Goal: Task Accomplishment & Management: Manage account settings

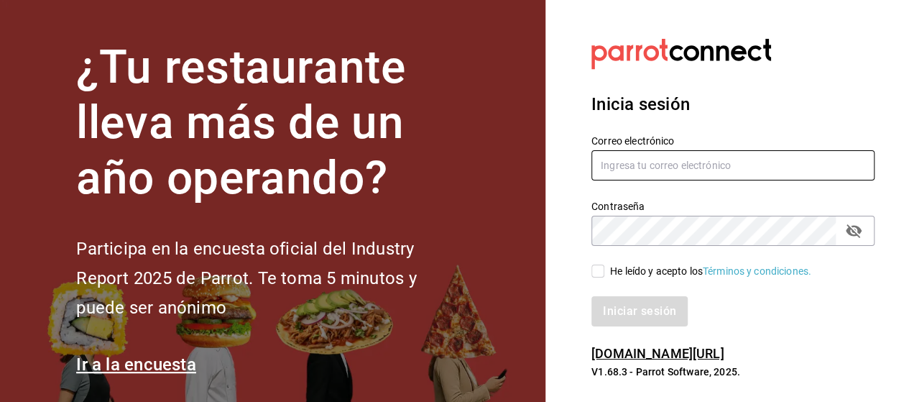
click at [673, 169] on input "text" at bounding box center [732, 165] width 283 height 30
type input "R"
type input "rodrigo.lozano@albur.mx"
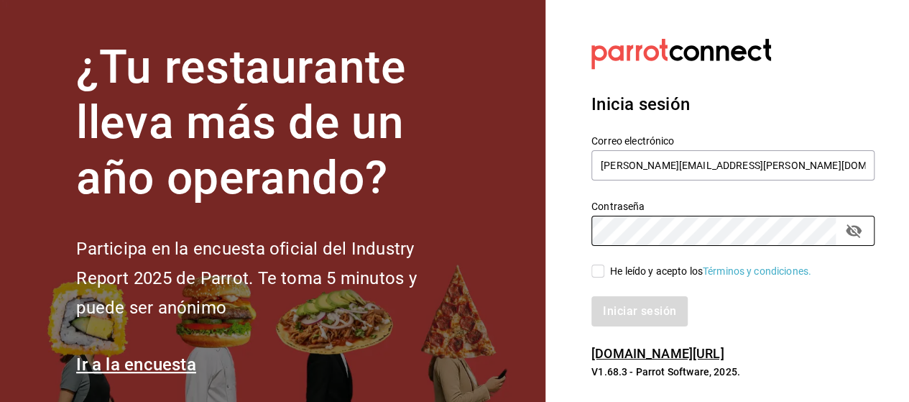
click at [588, 269] on div "He leído y acepto los Términos y condiciones." at bounding box center [724, 262] width 300 height 33
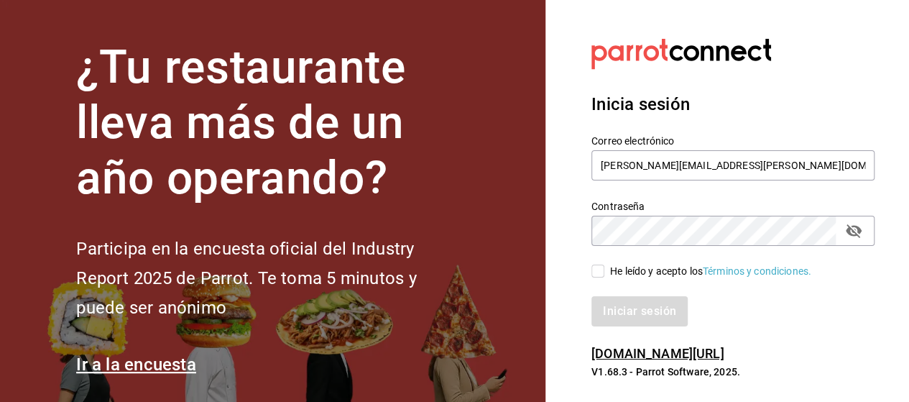
click at [596, 269] on input "He leído y acepto los Términos y condiciones." at bounding box center [597, 270] width 13 height 13
checkbox input "true"
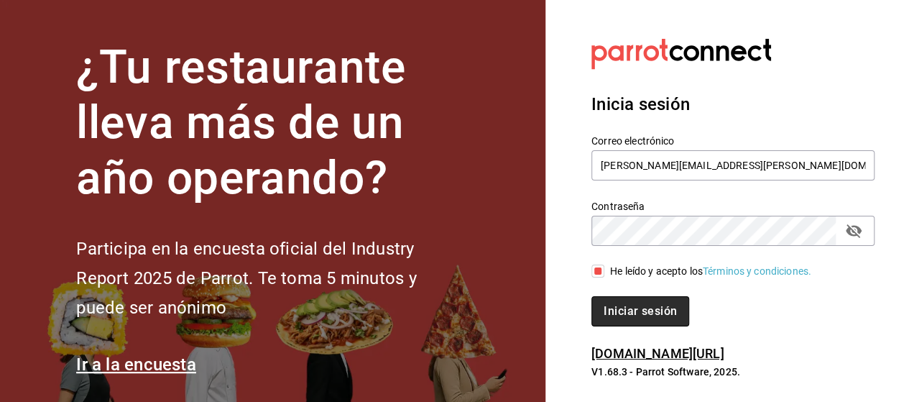
click at [656, 307] on button "Iniciar sesión" at bounding box center [640, 311] width 98 height 30
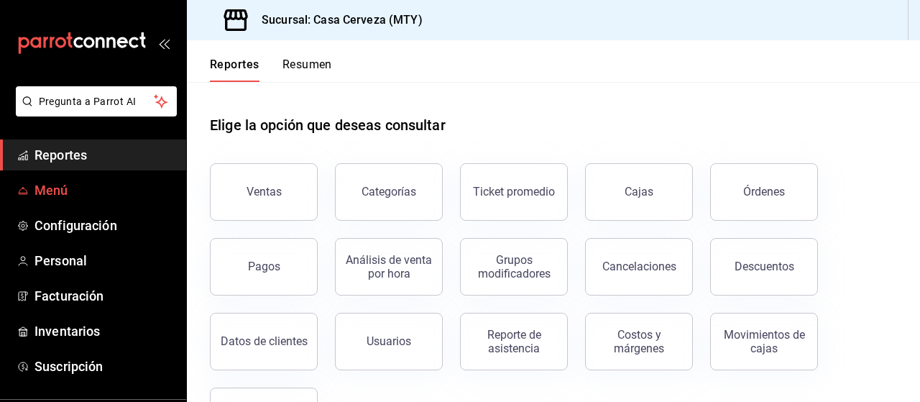
click at [85, 193] on span "Menú" at bounding box center [104, 189] width 140 height 19
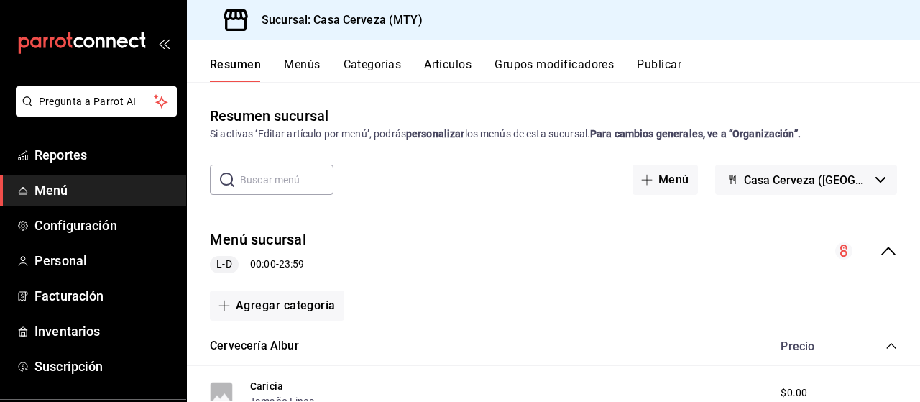
click at [300, 57] on button "Menús" at bounding box center [302, 69] width 36 height 24
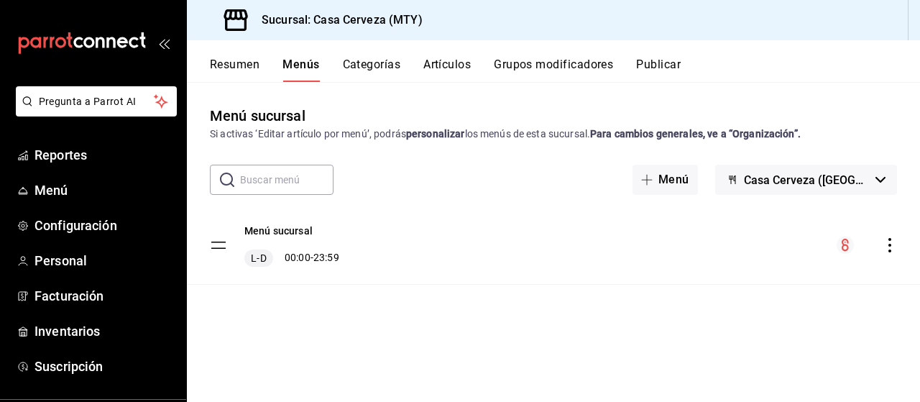
click at [239, 60] on button "Resumen" at bounding box center [235, 69] width 50 height 24
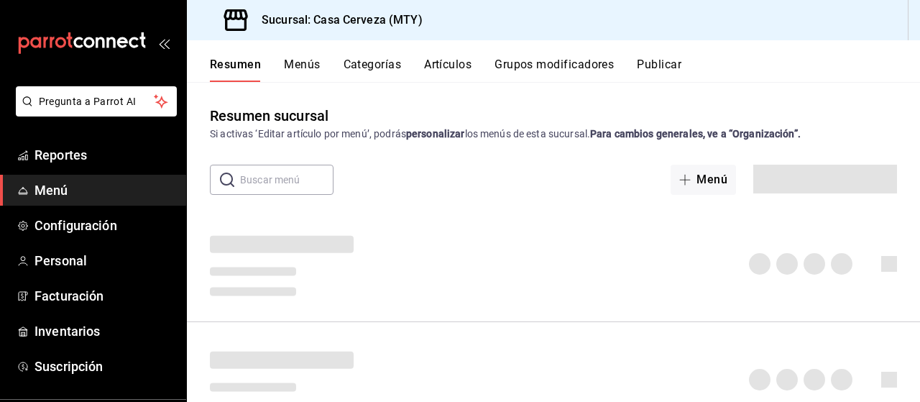
click at [453, 71] on button "Artículos" at bounding box center [447, 69] width 47 height 24
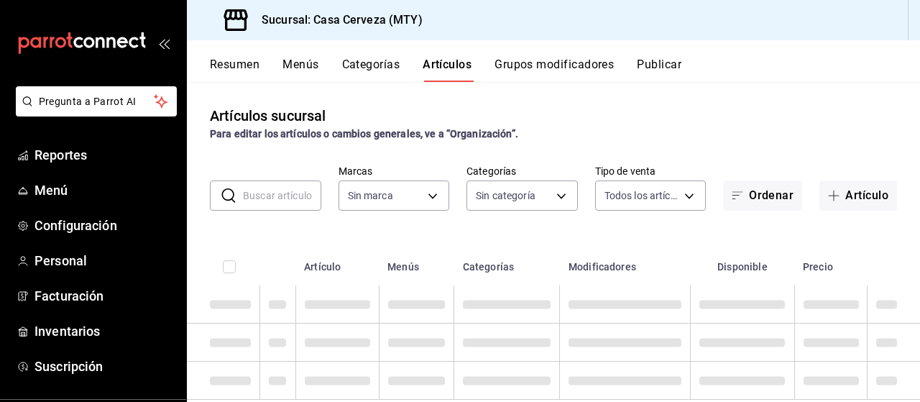
click at [444, 65] on button "Artículos" at bounding box center [447, 69] width 49 height 24
type input "6ece5a77-90d1-4655-b358-2b340e853765"
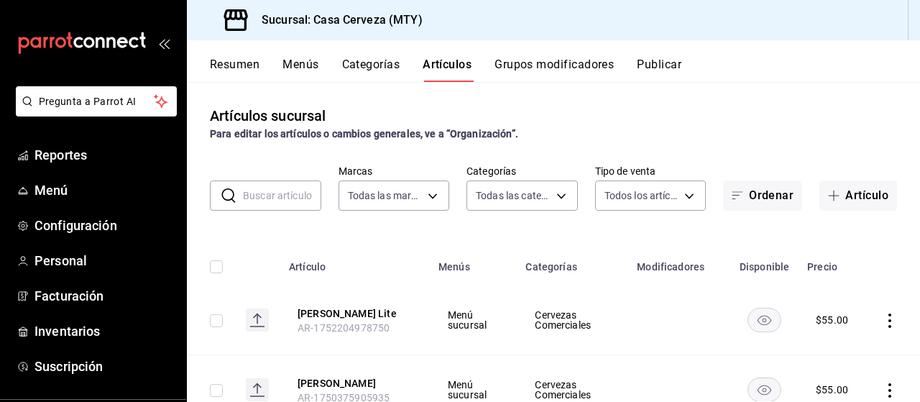
type input "88b9565f-7546-4105-baa3-a74d6f366772,2c262dba-5c57-425a-8956-47eae069897a,d1b52…"
click at [844, 194] on button "Artículo" at bounding box center [858, 195] width 78 height 30
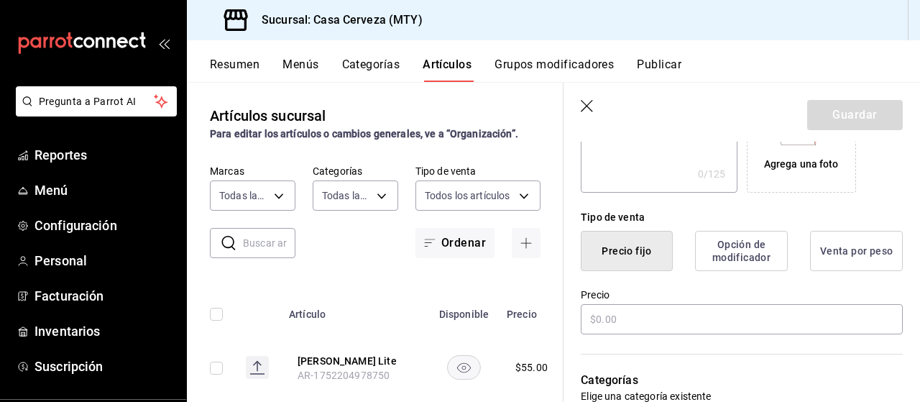
scroll to position [299, 0]
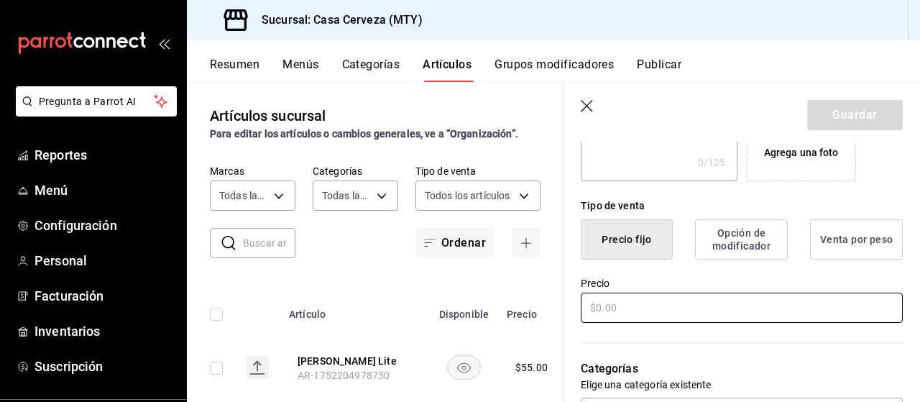
type input "Witbier"
click at [618, 307] on input "text" at bounding box center [742, 307] width 322 height 30
type input "$0.00"
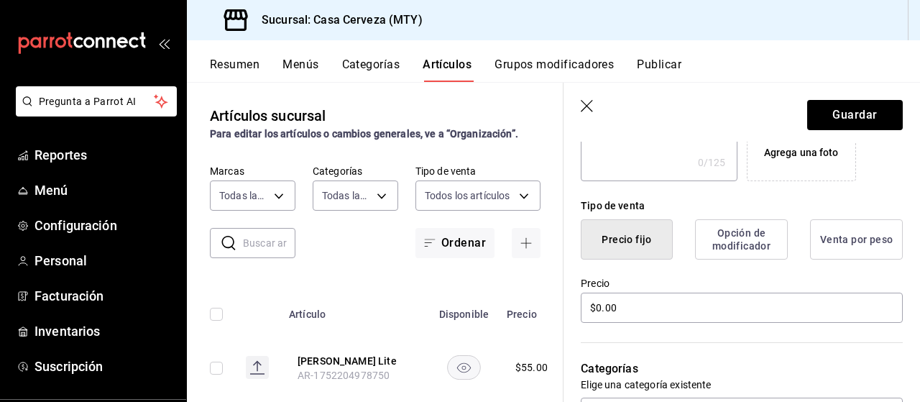
click at [641, 280] on label "Precio" at bounding box center [742, 283] width 322 height 10
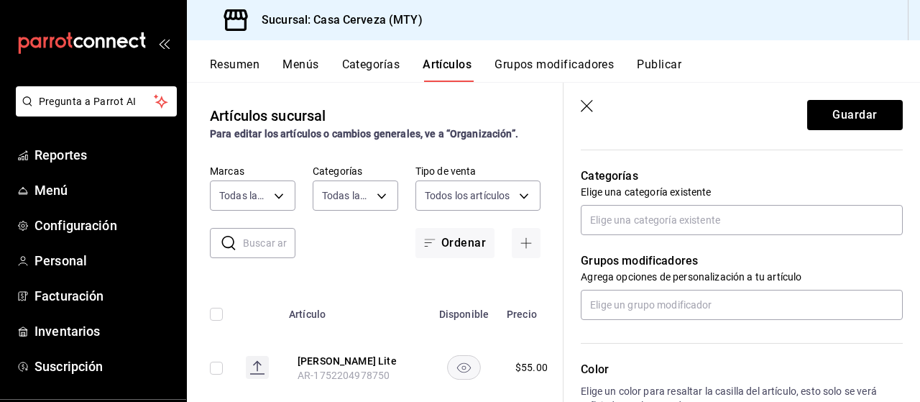
scroll to position [515, 0]
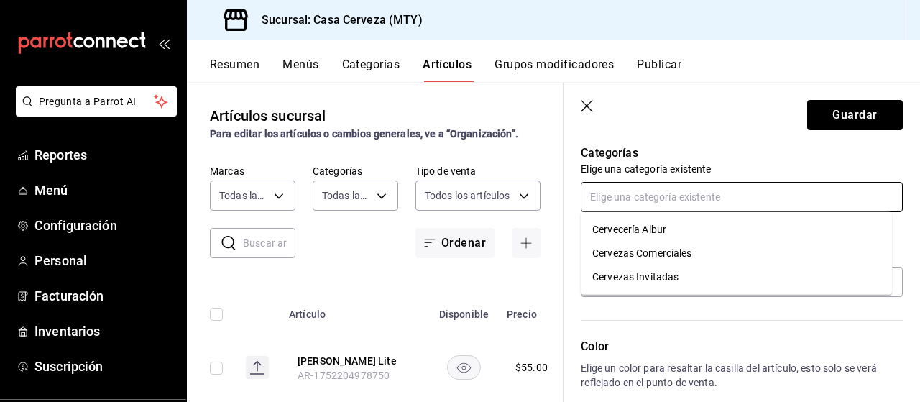
click at [677, 199] on input "text" at bounding box center [742, 197] width 322 height 30
click at [676, 226] on li "Cervecería Albur" at bounding box center [736, 230] width 311 height 24
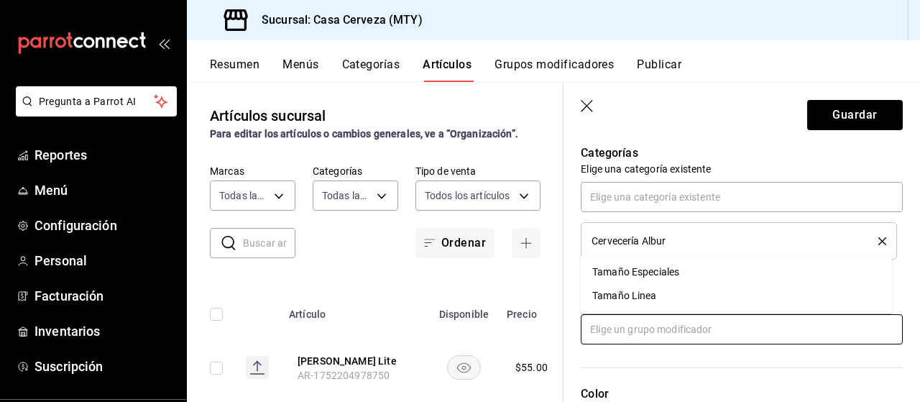
click at [686, 320] on input "text" at bounding box center [742, 329] width 322 height 30
click at [659, 274] on div "Tamaño Especiales" at bounding box center [635, 271] width 87 height 15
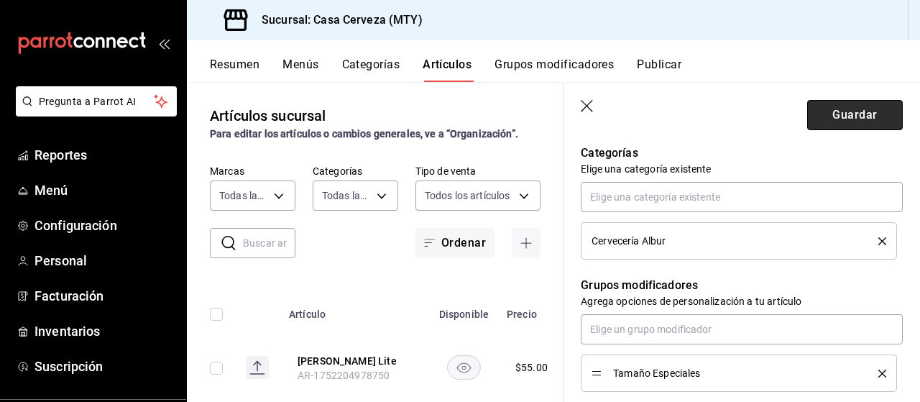
click at [824, 118] on button "Guardar" at bounding box center [855, 115] width 96 height 30
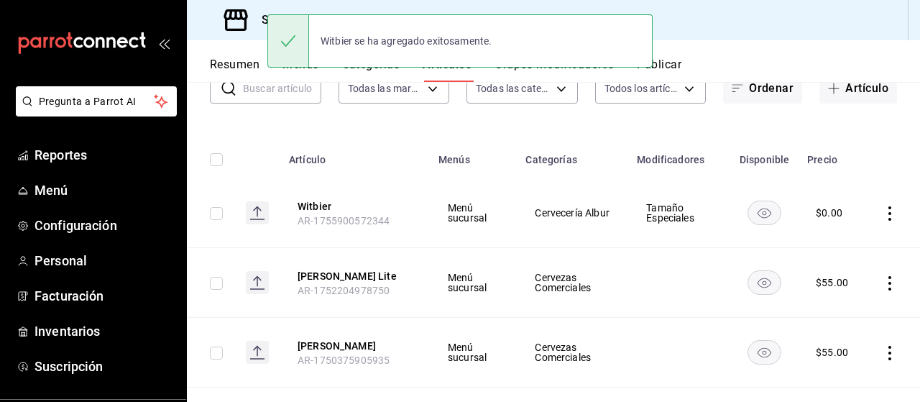
scroll to position [144, 0]
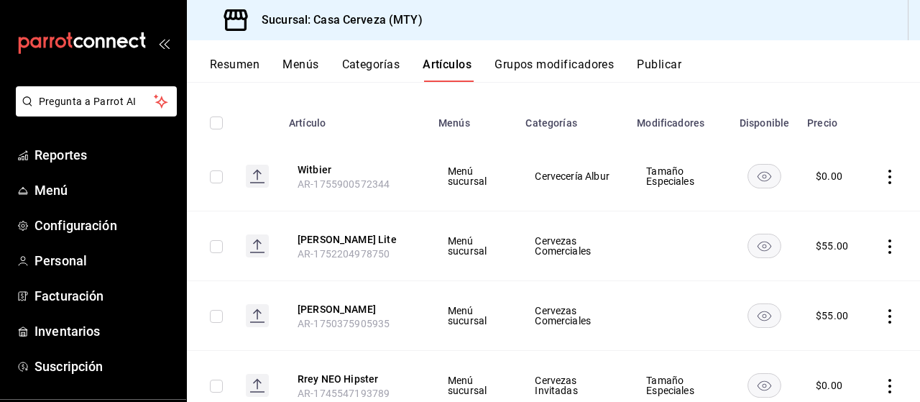
click at [882, 319] on icon "actions" at bounding box center [889, 316] width 14 height 14
click at [835, 301] on span "Editar" at bounding box center [835, 305] width 37 height 15
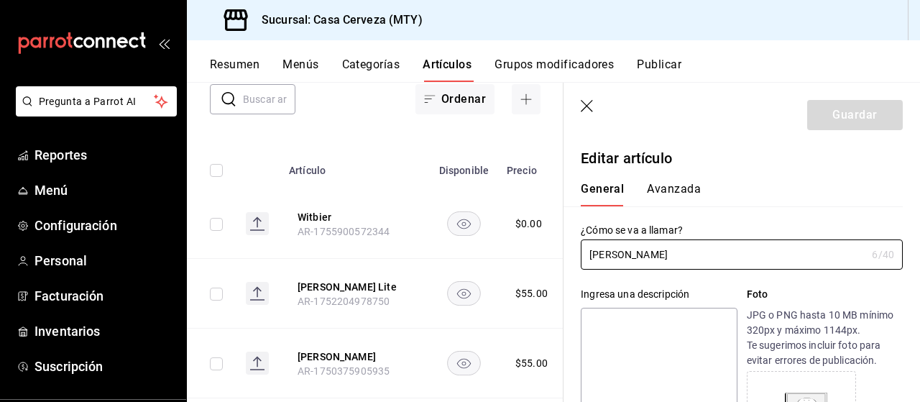
type input "$55.00"
radio input "false"
radio input "true"
click at [635, 254] on input "[PERSON_NAME]" at bounding box center [723, 254] width 285 height 29
type input "[PERSON_NAME]"
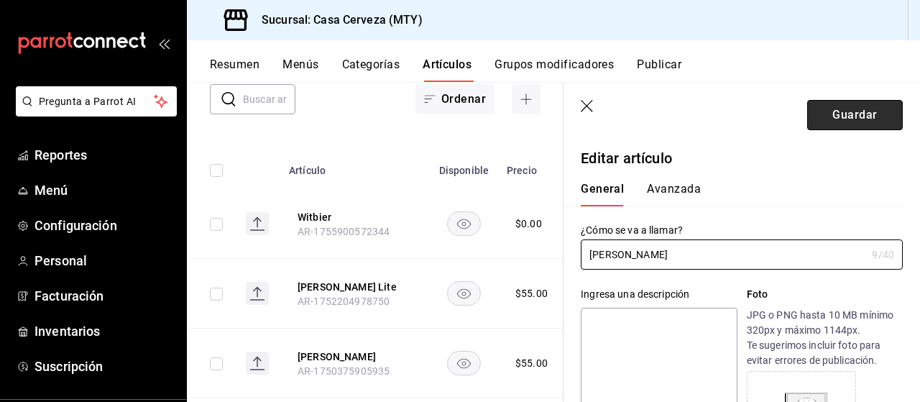
click at [836, 115] on button "Guardar" at bounding box center [855, 115] width 96 height 30
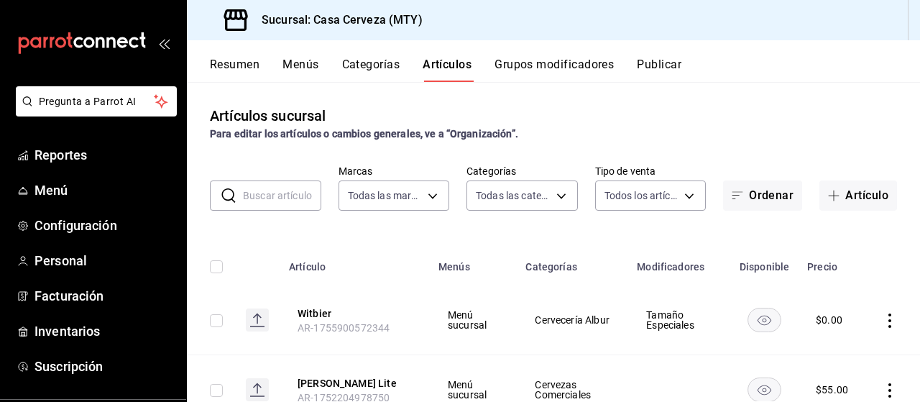
click at [637, 67] on div "Resumen Menús Categorías Artículos Grupos modificadores Publicar" at bounding box center [565, 69] width 710 height 24
click at [654, 65] on button "Publicar" at bounding box center [659, 69] width 45 height 24
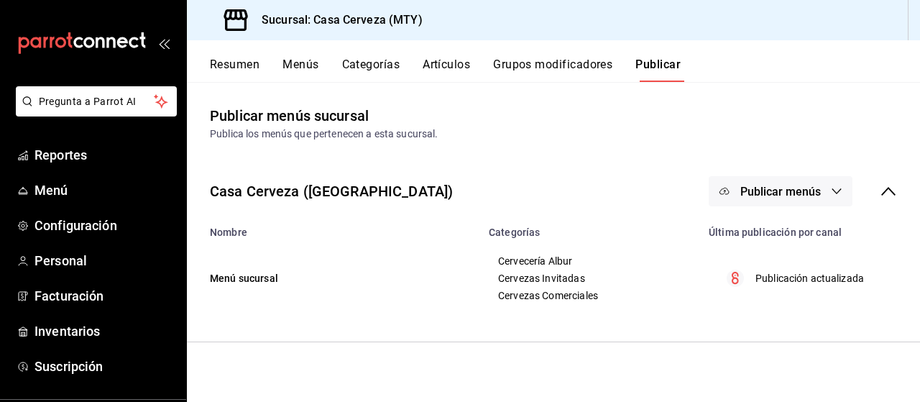
click at [811, 190] on span "Publicar menús" at bounding box center [780, 192] width 80 height 14
click at [788, 235] on span "Punto de venta" at bounding box center [801, 238] width 69 height 15
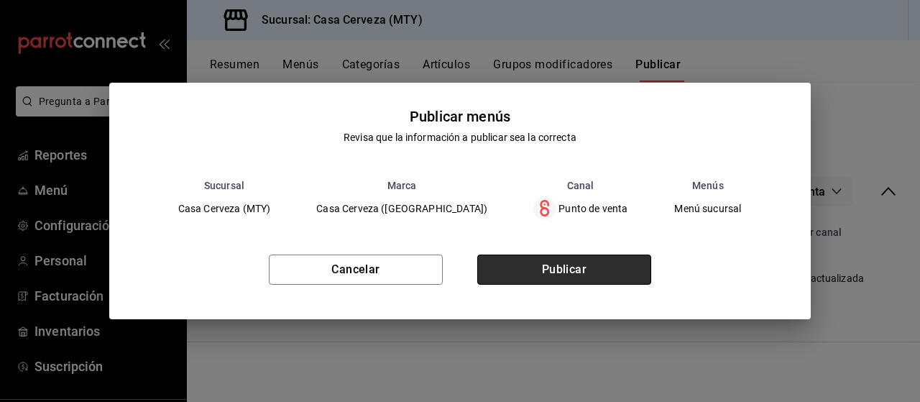
click at [559, 261] on button "Publicar" at bounding box center [564, 269] width 174 height 30
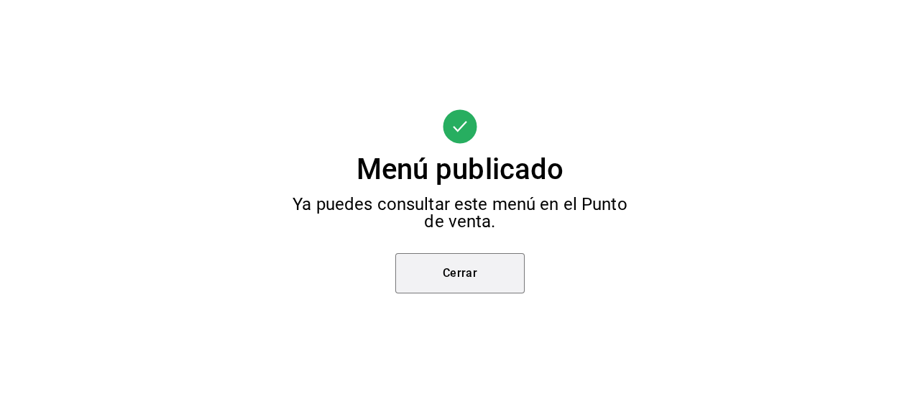
click at [490, 268] on button "Cerrar" at bounding box center [459, 273] width 129 height 40
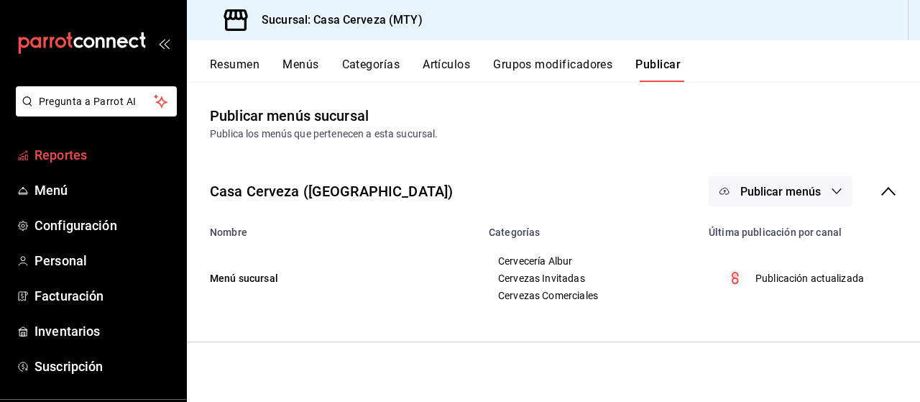
click at [55, 149] on span "Reportes" at bounding box center [104, 154] width 140 height 19
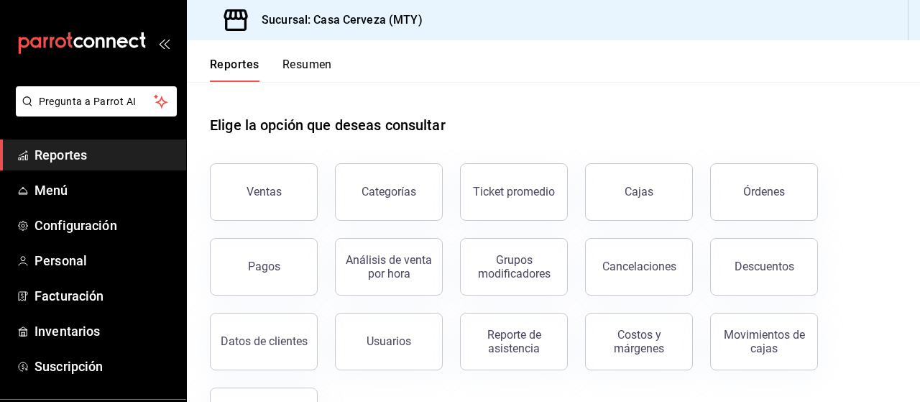
click at [253, 67] on button "Reportes" at bounding box center [235, 69] width 50 height 24
click at [306, 71] on button "Resumen" at bounding box center [307, 69] width 50 height 24
